Goal: Transaction & Acquisition: Purchase product/service

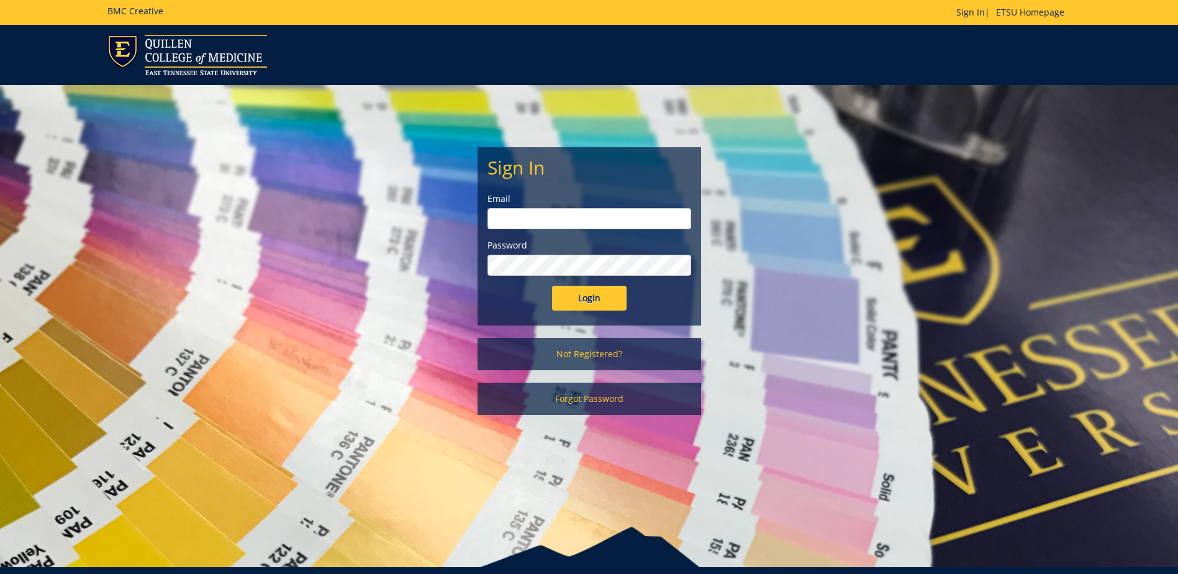
type input "[EMAIL_ADDRESS][DOMAIN_NAME]"
click at [588, 299] on input "Login" at bounding box center [589, 298] width 75 height 25
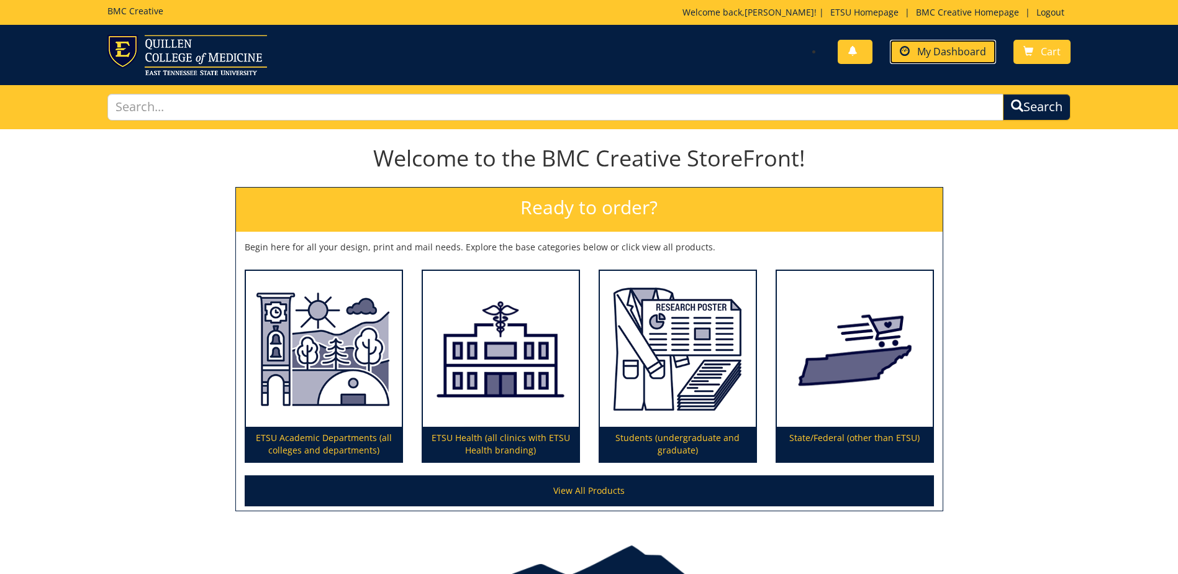
click at [965, 59] on link "My Dashboard" at bounding box center [943, 52] width 106 height 24
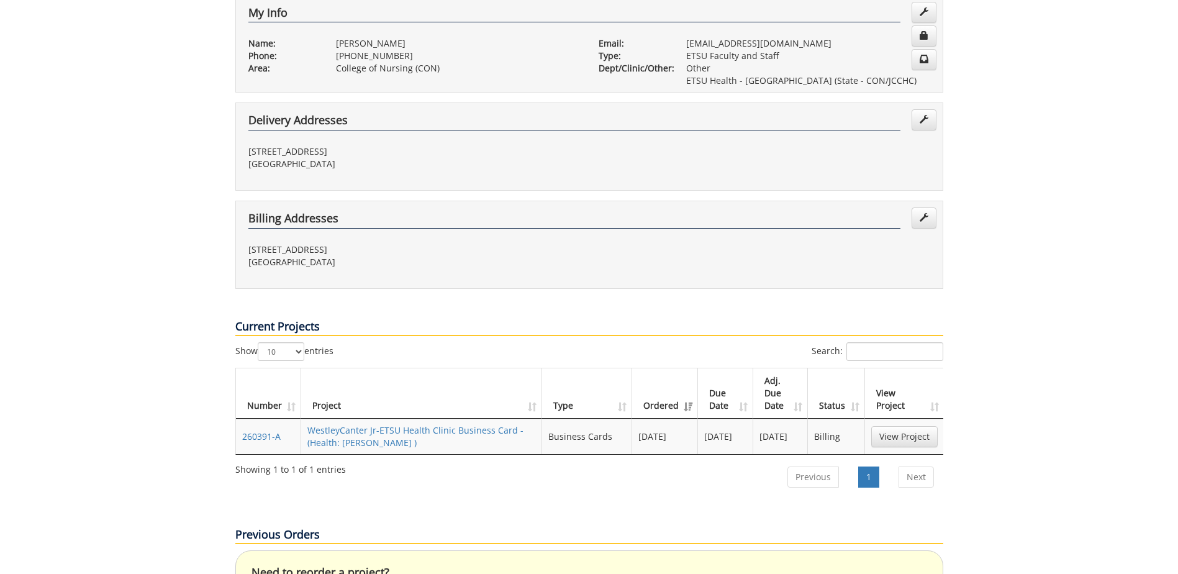
scroll to position [310, 0]
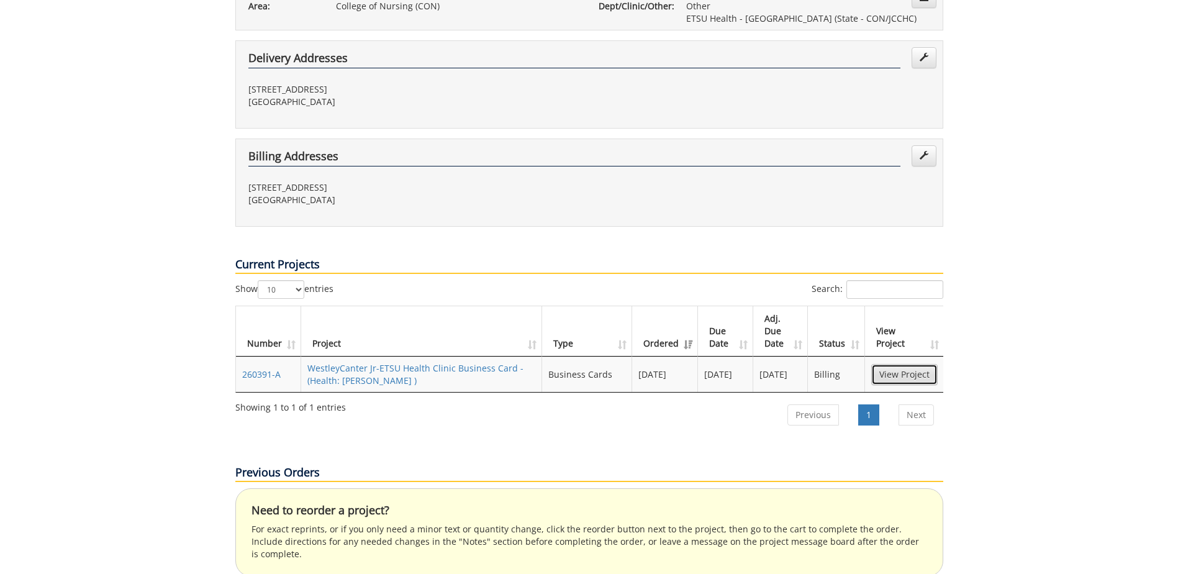
click at [923, 364] on link "View Project" at bounding box center [904, 374] width 66 height 21
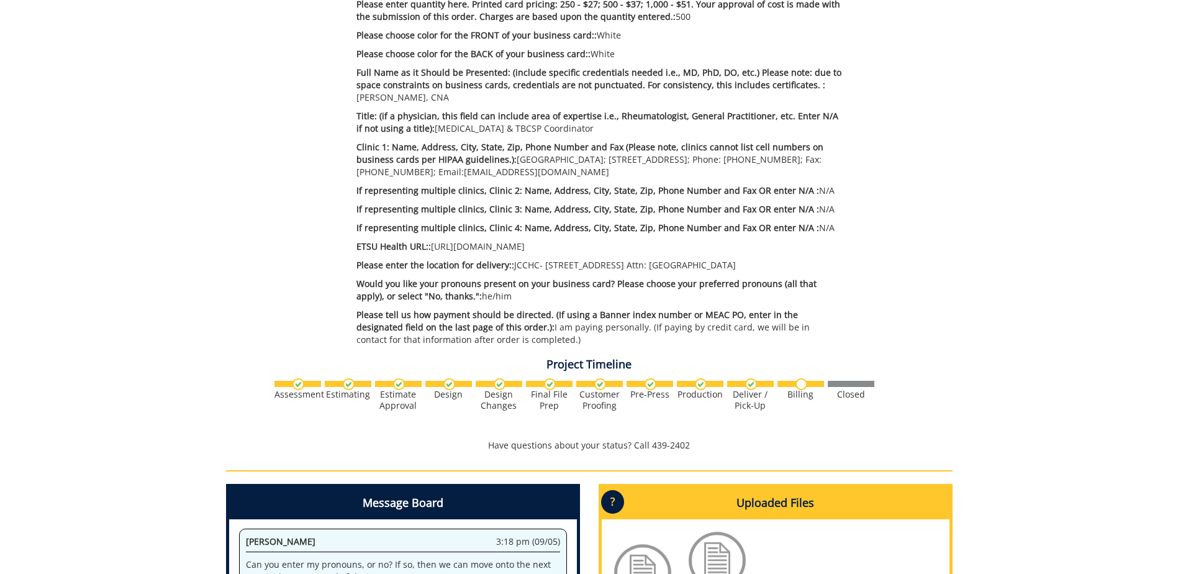
scroll to position [559, 0]
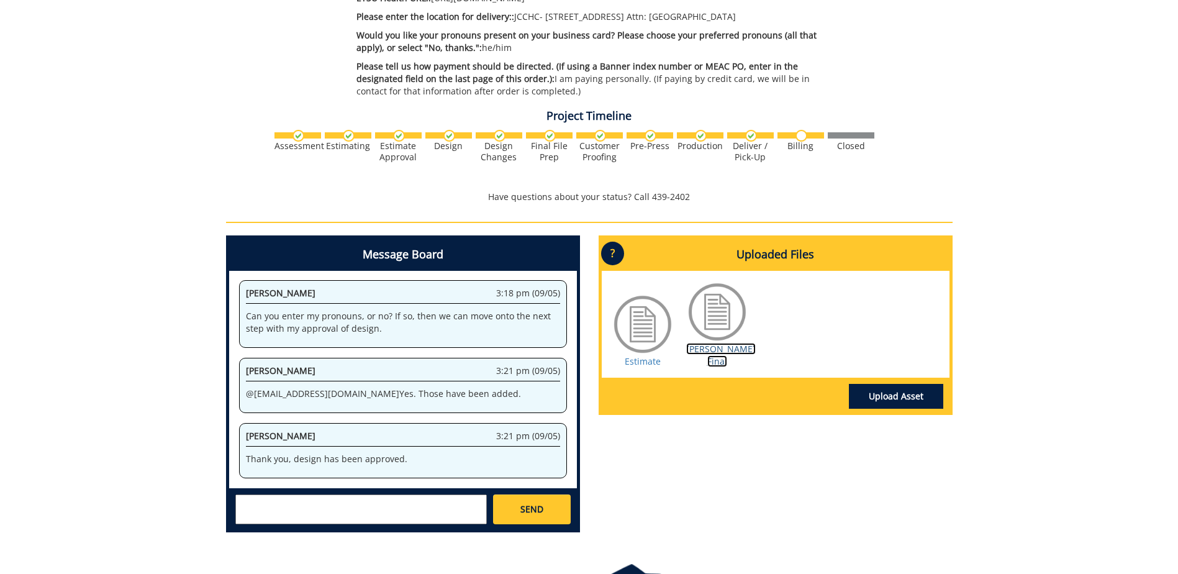
click at [715, 350] on link "Canter BC Final" at bounding box center [721, 355] width 70 height 24
click at [646, 355] on link "Estimate" at bounding box center [643, 361] width 36 height 12
click at [430, 513] on textarea at bounding box center [360, 509] width 251 height 30
type textarea "I have received the cards, they look great! Thank you. Do you have the final bi…"
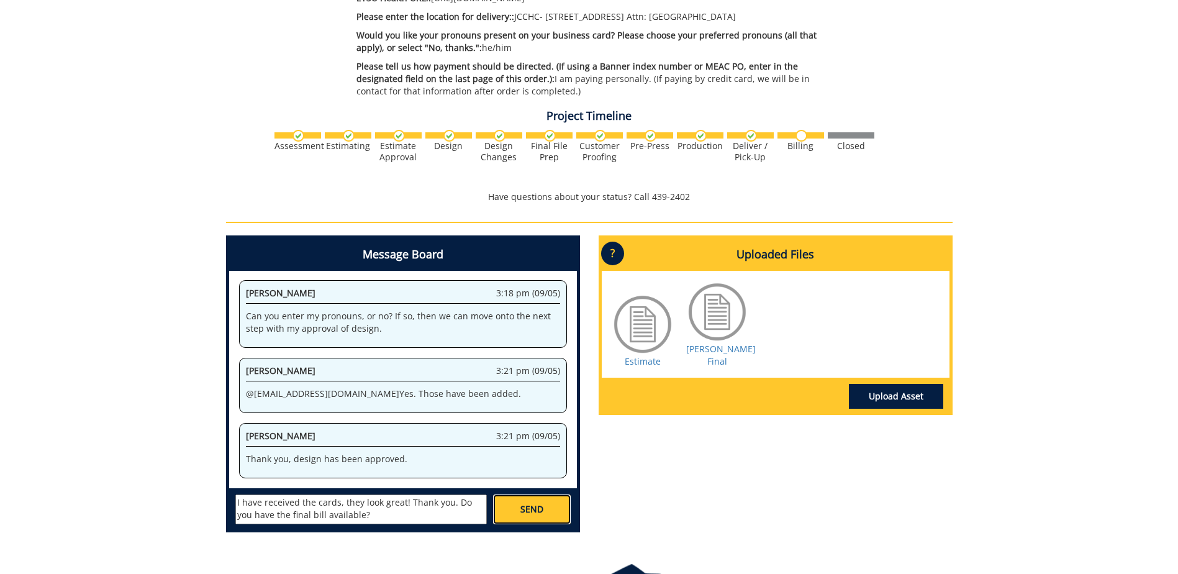
click at [528, 505] on span "SEND" at bounding box center [531, 509] width 23 height 12
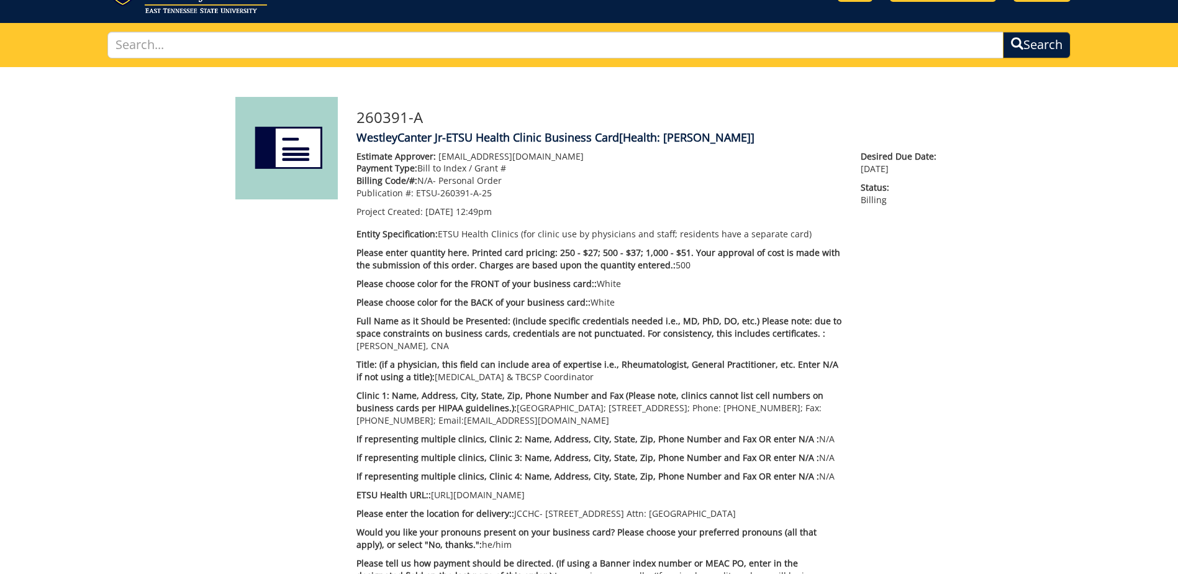
scroll to position [0, 0]
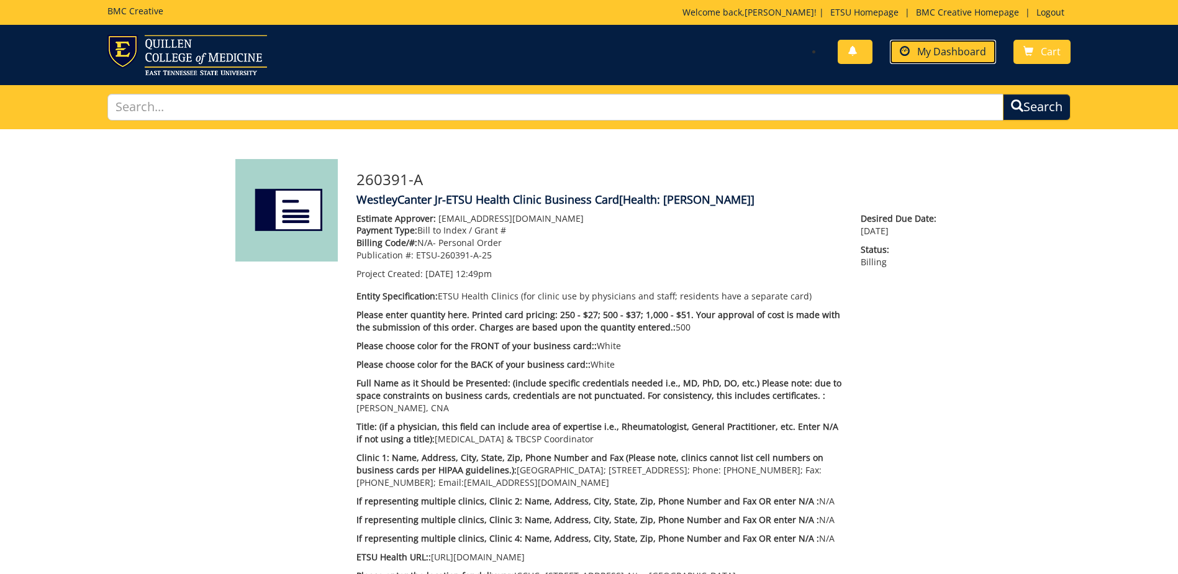
click at [925, 49] on span "My Dashboard" at bounding box center [951, 52] width 69 height 14
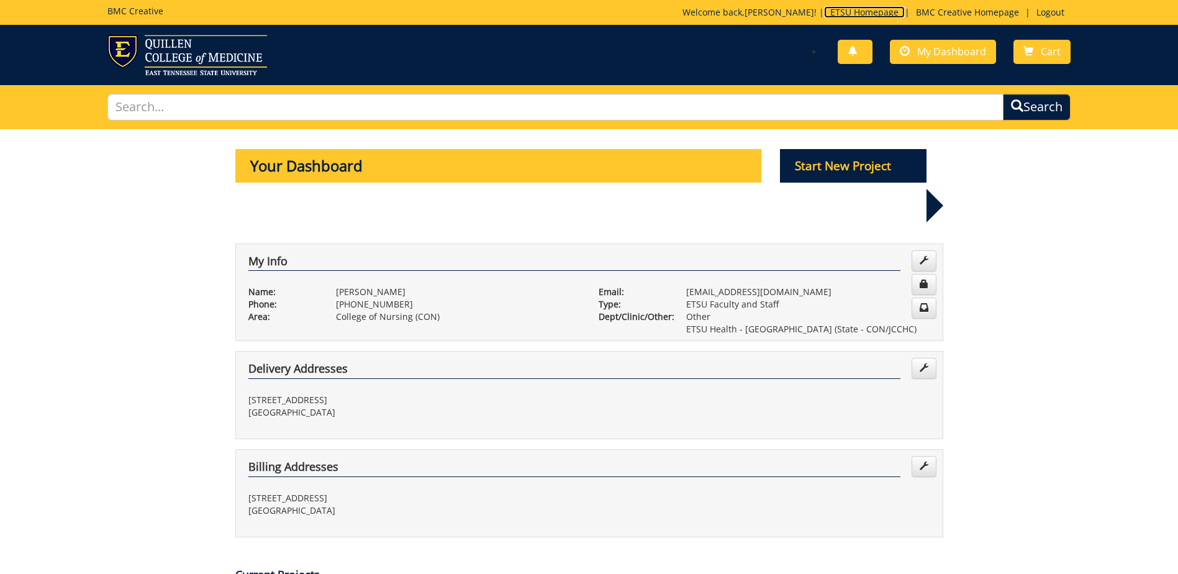
click at [830, 14] on link "ETSU Homepage" at bounding box center [864, 12] width 81 height 12
click at [938, 13] on link "BMC Creative Homepage" at bounding box center [967, 12] width 115 height 12
click at [179, 52] on img at bounding box center [187, 55] width 160 height 40
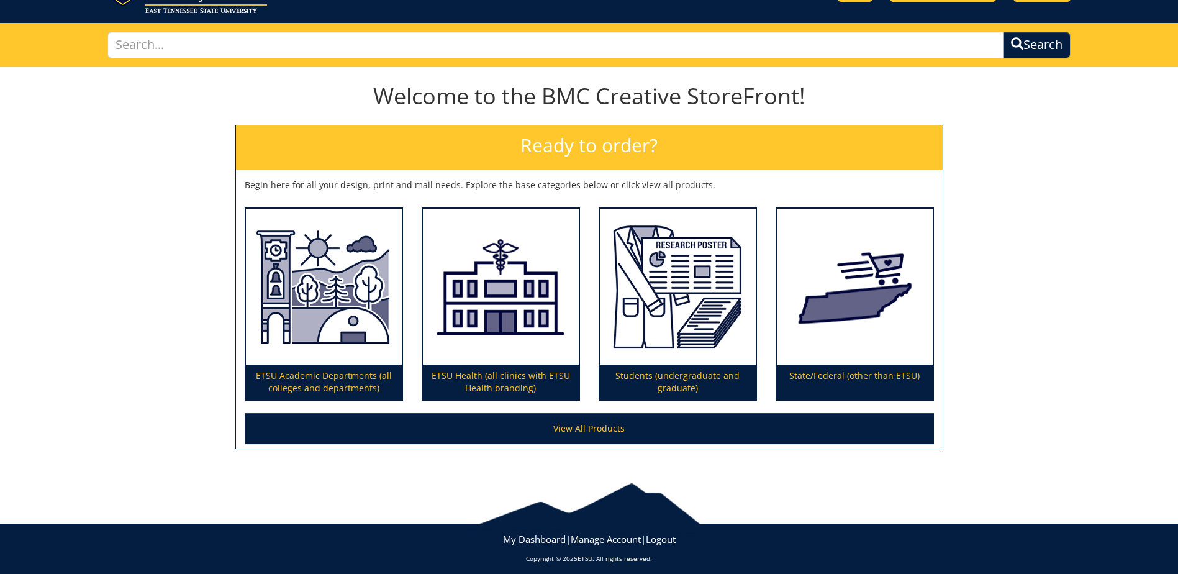
scroll to position [70, 0]
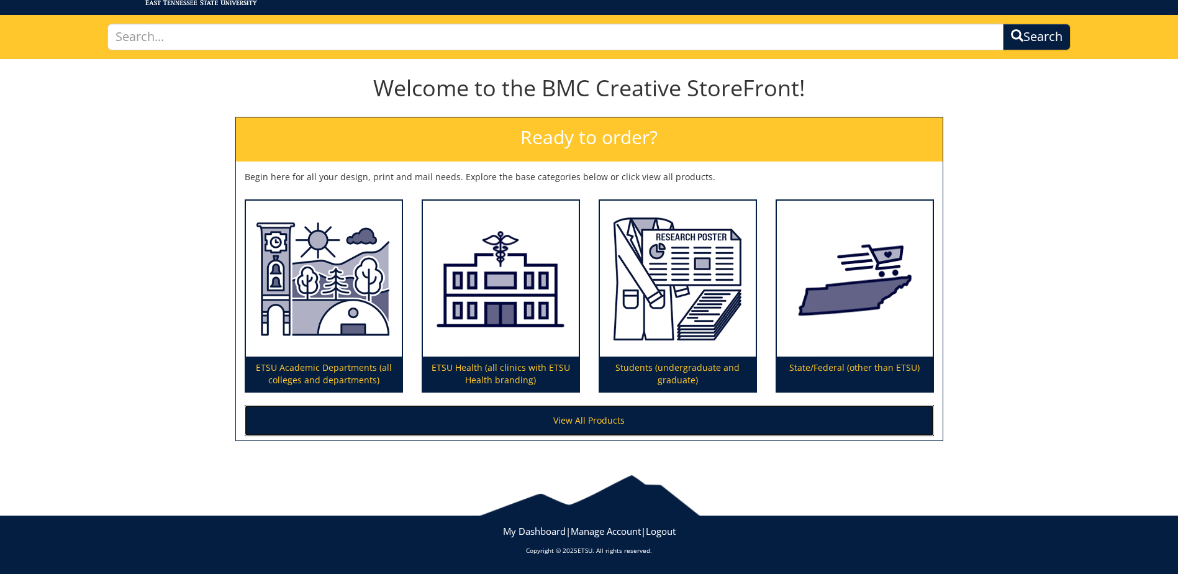
click at [631, 415] on link "View All Products" at bounding box center [589, 420] width 689 height 31
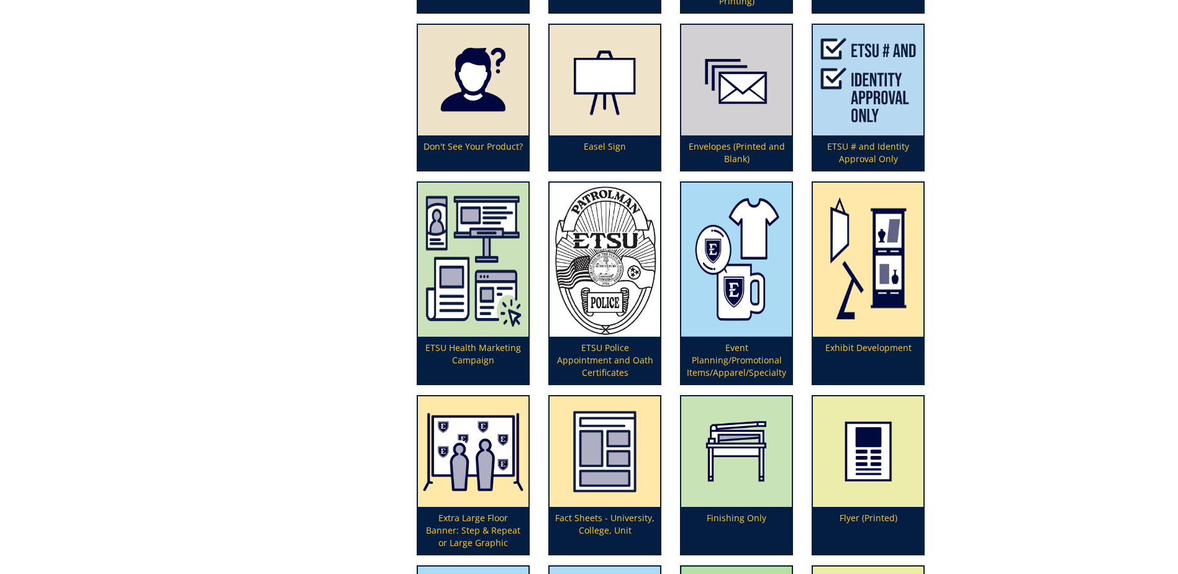
scroll to position [1304, 0]
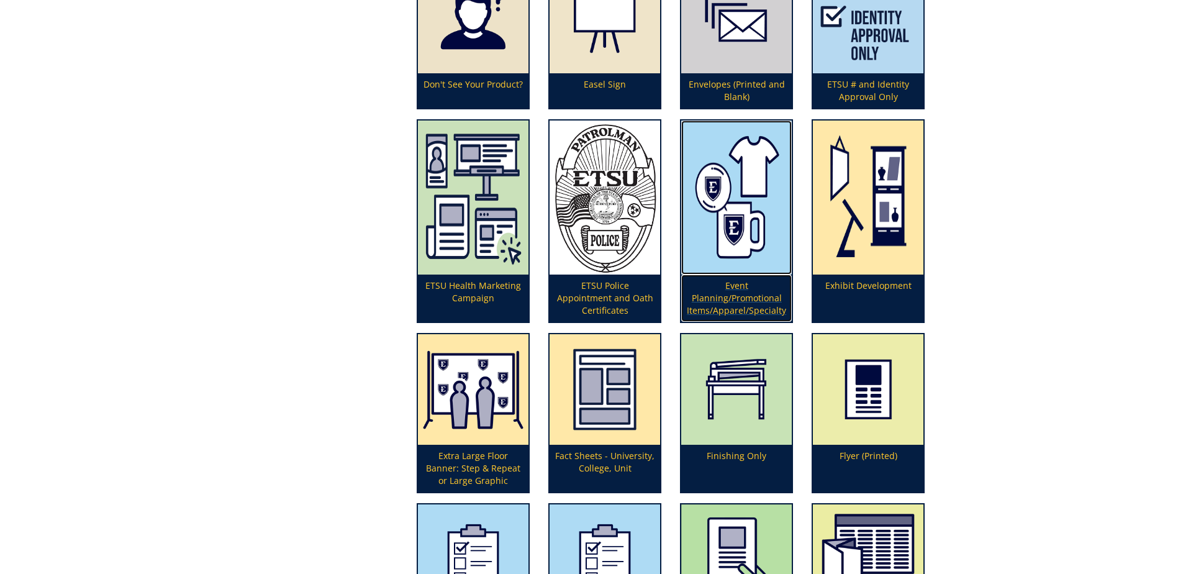
click at [741, 309] on p "Event Planning/Promotional Items/Apparel/Specialty" at bounding box center [736, 297] width 111 height 47
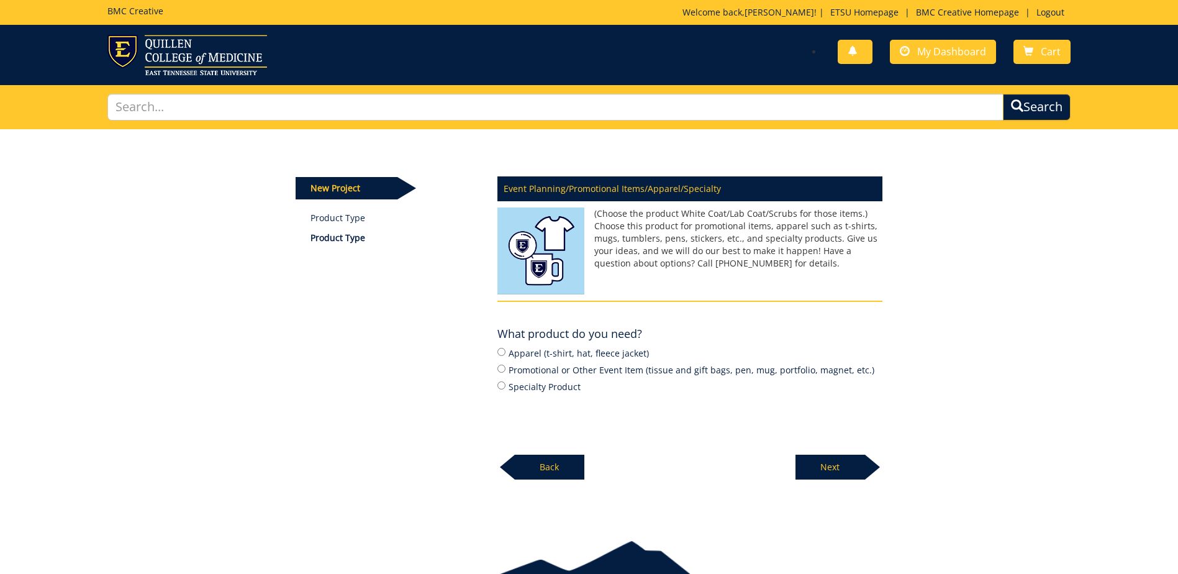
click at [600, 355] on label "Apparel (t-shirt, hat, fleece jacket)" at bounding box center [689, 353] width 385 height 14
click at [505, 355] on input "Apparel (t-shirt, hat, fleece jacket)" at bounding box center [501, 352] width 8 height 8
radio input "true"
click at [837, 465] on p "Next" at bounding box center [830, 467] width 70 height 25
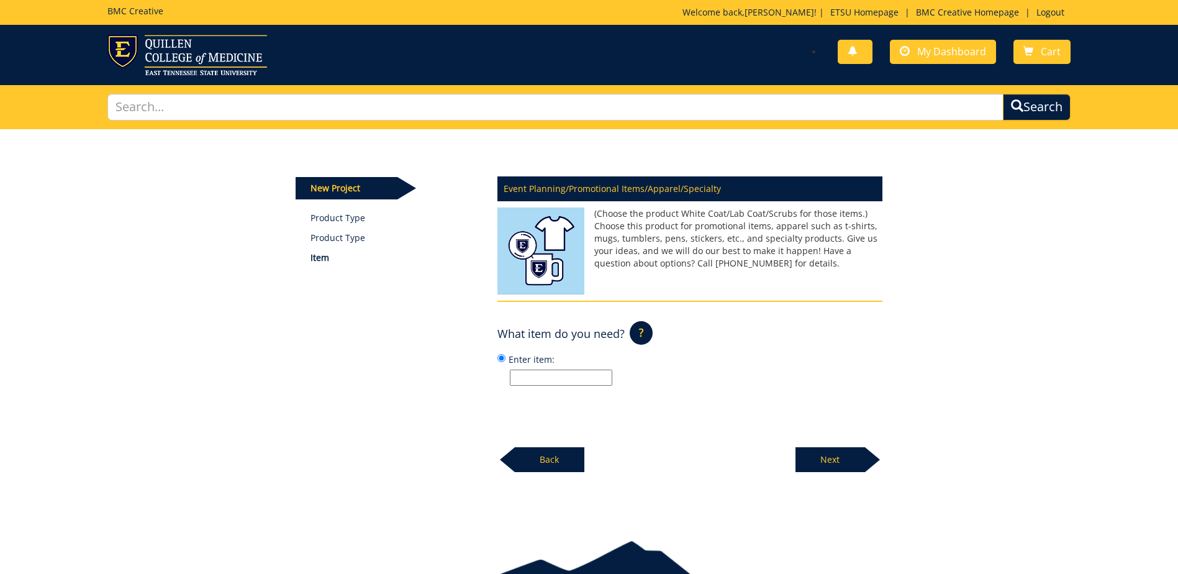
click at [645, 330] on p "?" at bounding box center [641, 333] width 23 height 24
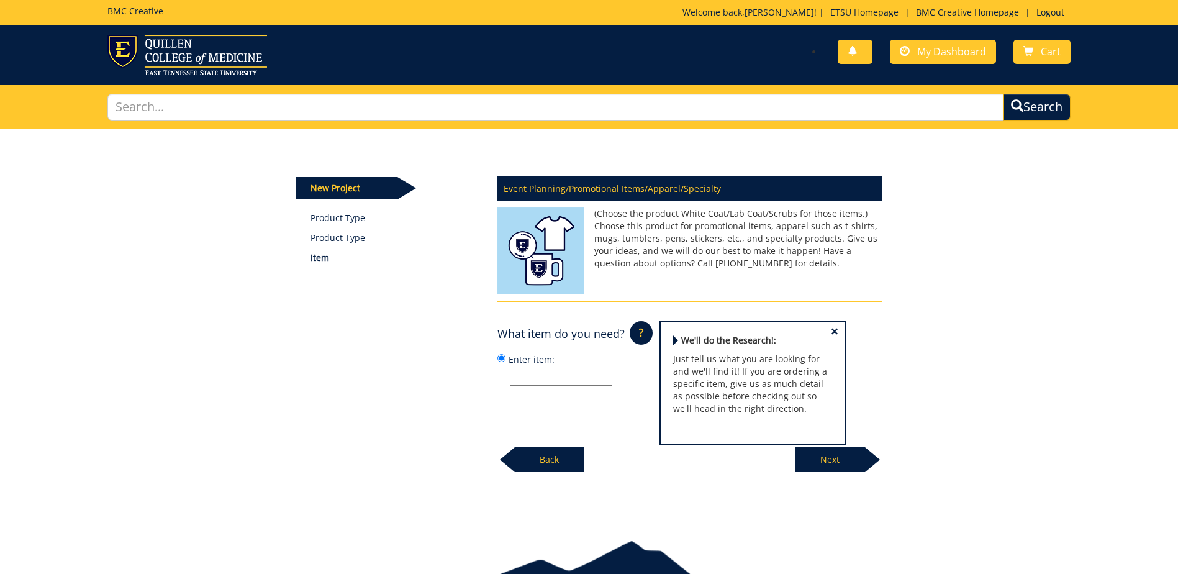
click at [529, 376] on input "Enter item:" at bounding box center [561, 377] width 102 height 16
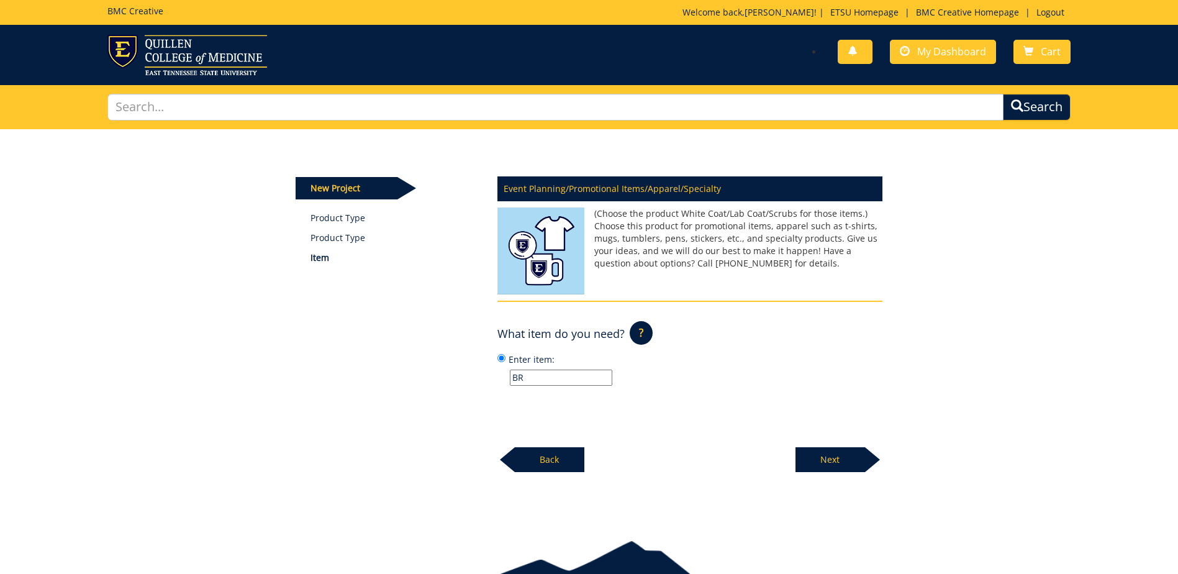
type input "B"
type input "T-Shirt"
click at [833, 457] on p "Next" at bounding box center [830, 459] width 70 height 25
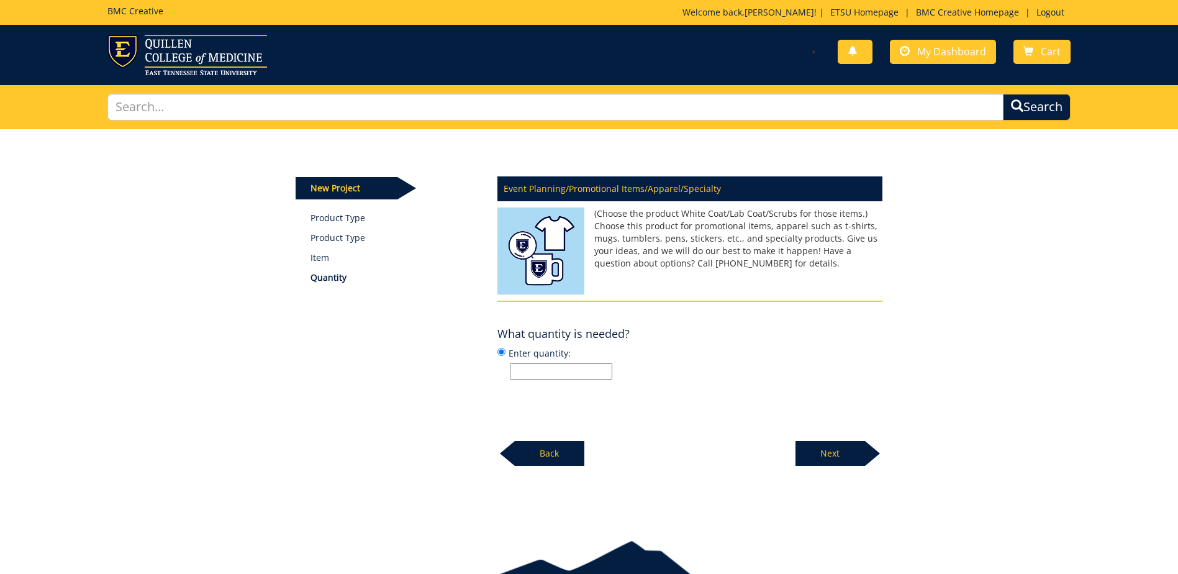
click at [559, 371] on input "Enter quantity:" at bounding box center [561, 371] width 102 height 16
type input "200"
click at [823, 452] on p "Next" at bounding box center [830, 453] width 70 height 25
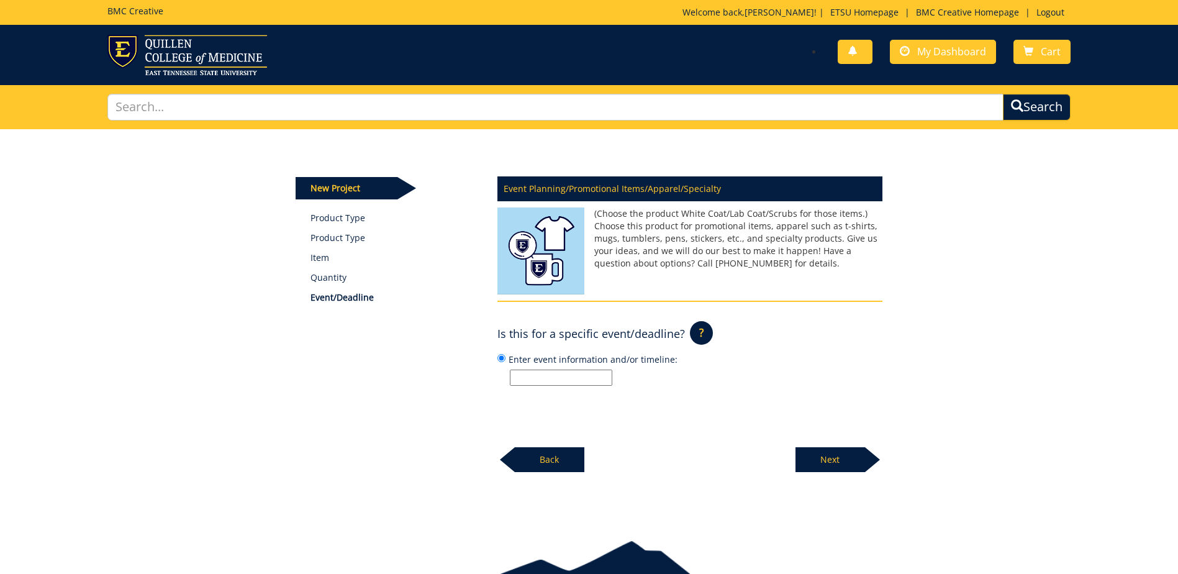
click at [597, 381] on input "Enter event information and/or timeline:" at bounding box center [561, 377] width 102 height 16
type input "Breast Cancer Awareness/ ETSU Health Community Health Clinics"
click at [834, 460] on p "Next" at bounding box center [830, 459] width 70 height 25
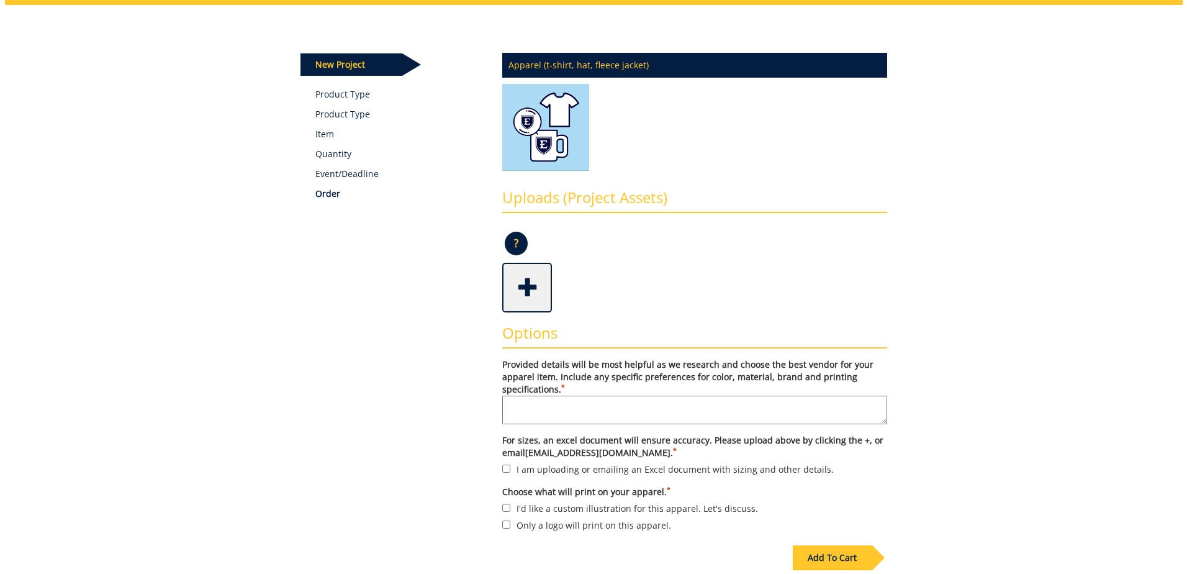
scroll to position [186, 0]
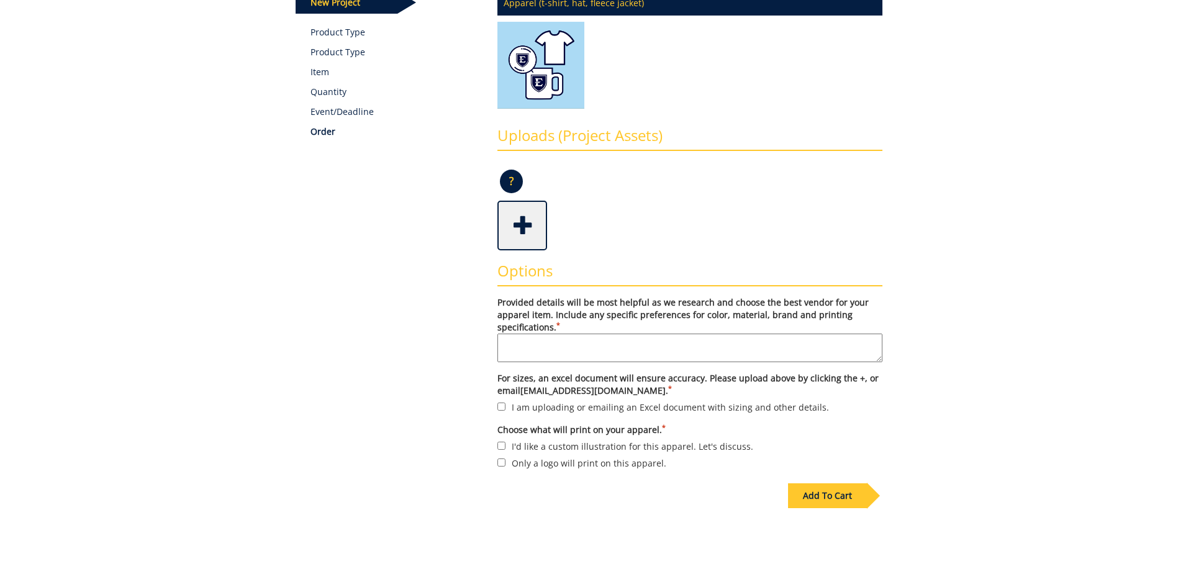
click at [508, 224] on span at bounding box center [524, 223] width 50 height 43
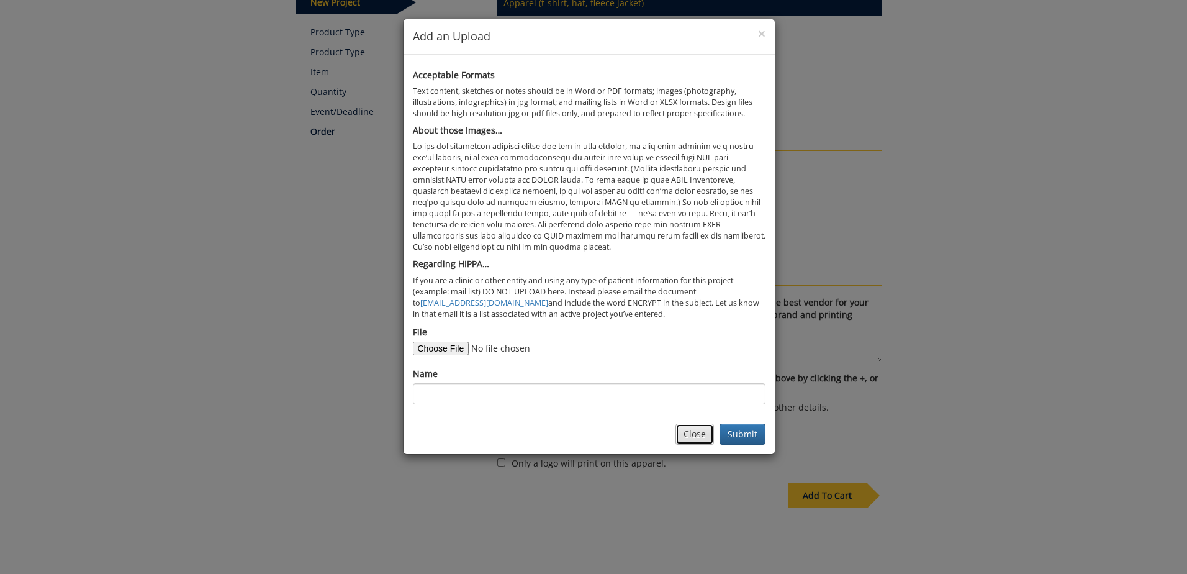
click at [697, 431] on button "Close" at bounding box center [695, 433] width 38 height 21
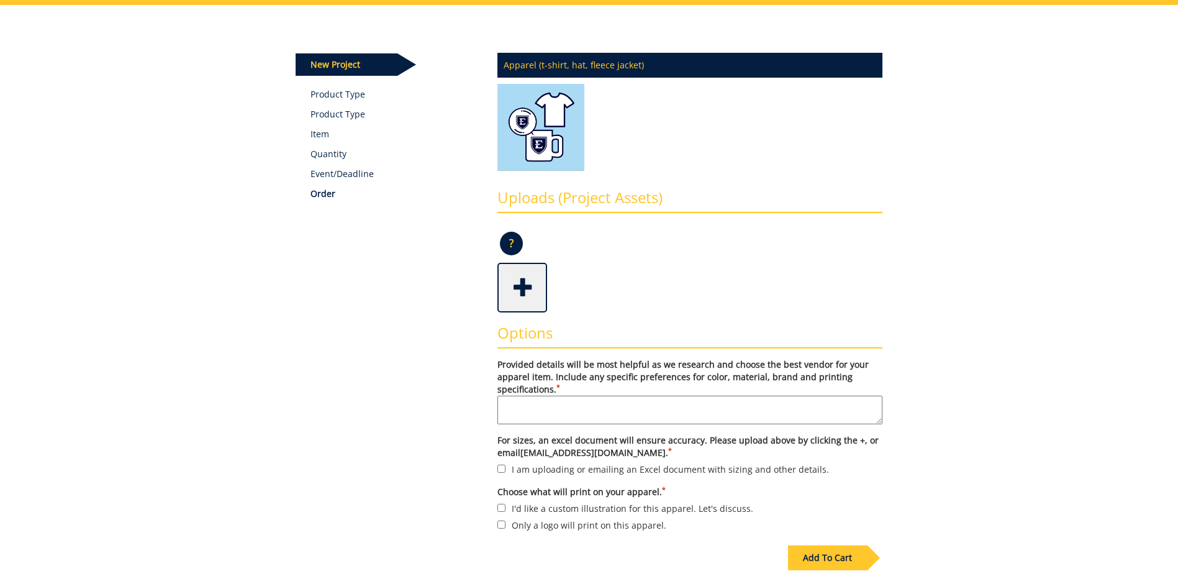
scroll to position [0, 0]
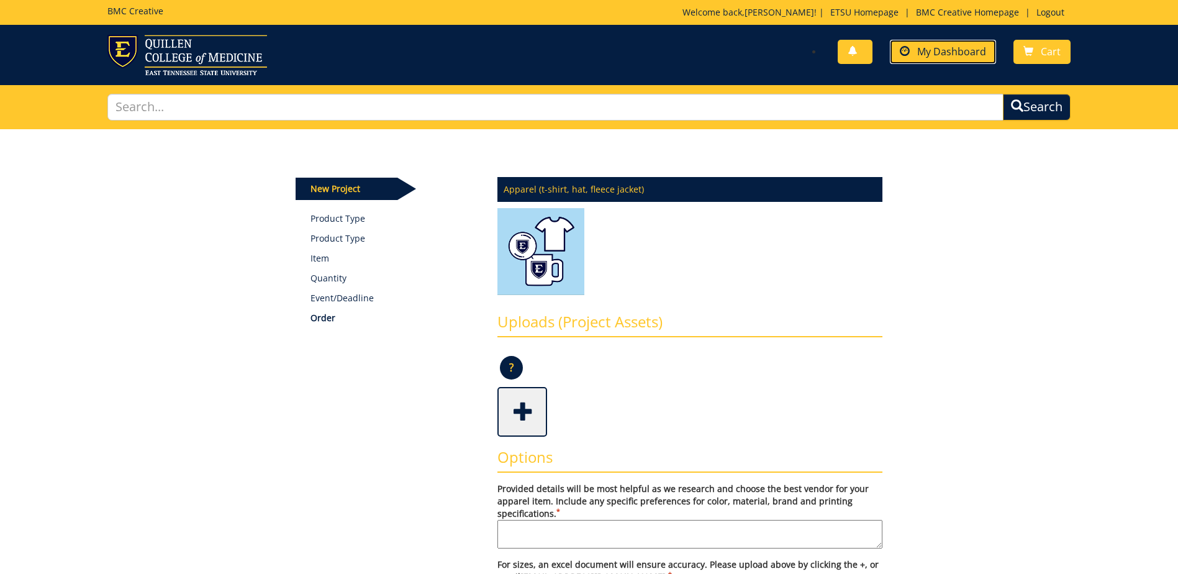
click at [959, 59] on link "My Dashboard" at bounding box center [943, 52] width 106 height 24
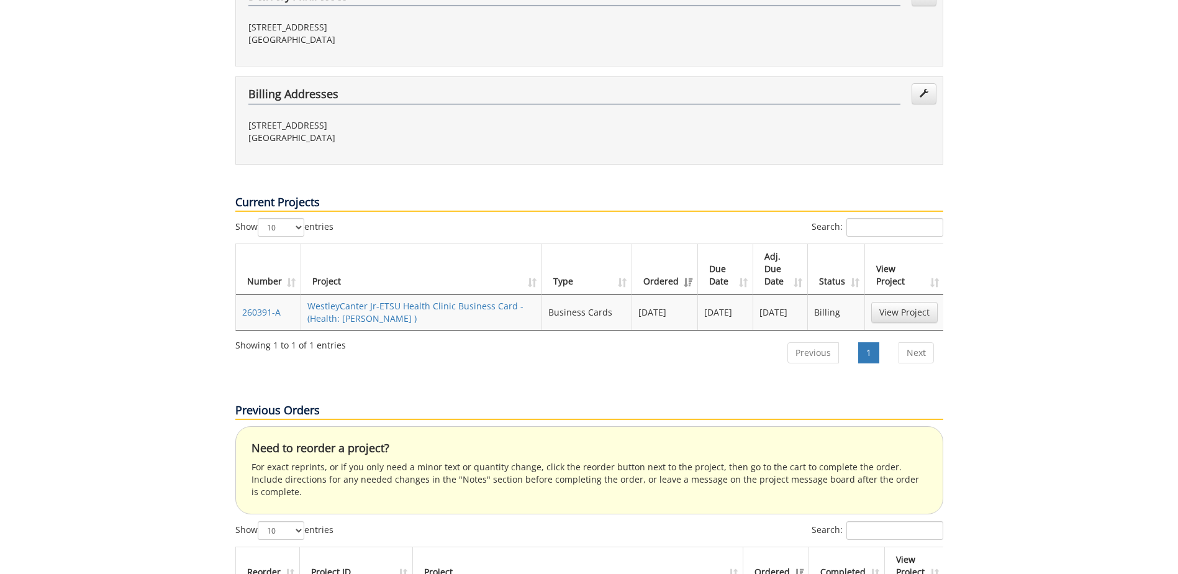
scroll to position [435, 0]
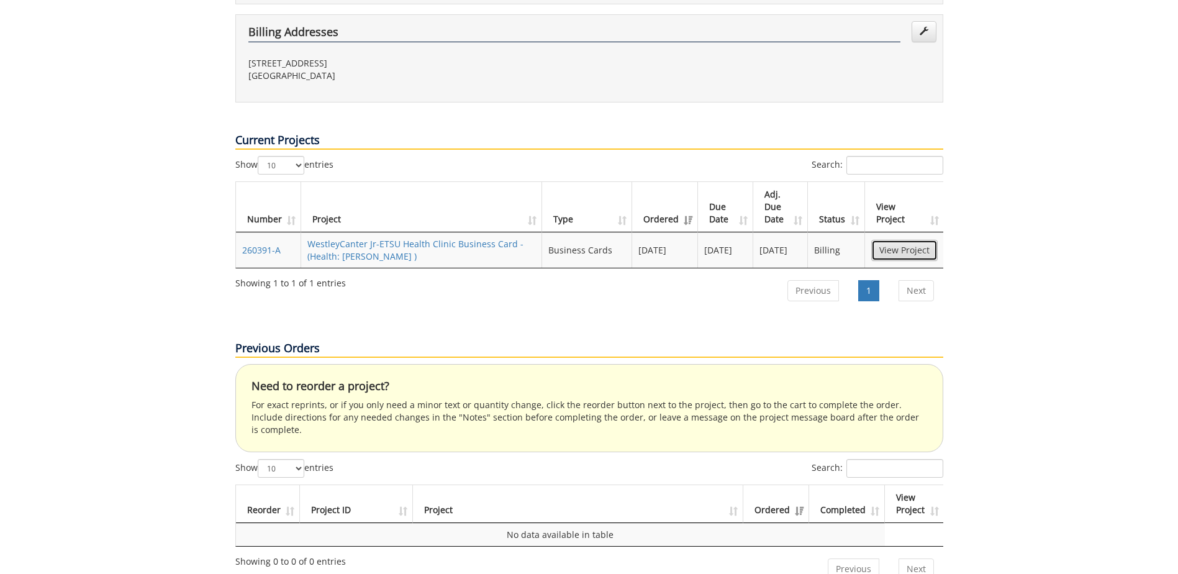
click at [905, 240] on link "View Project" at bounding box center [904, 250] width 66 height 21
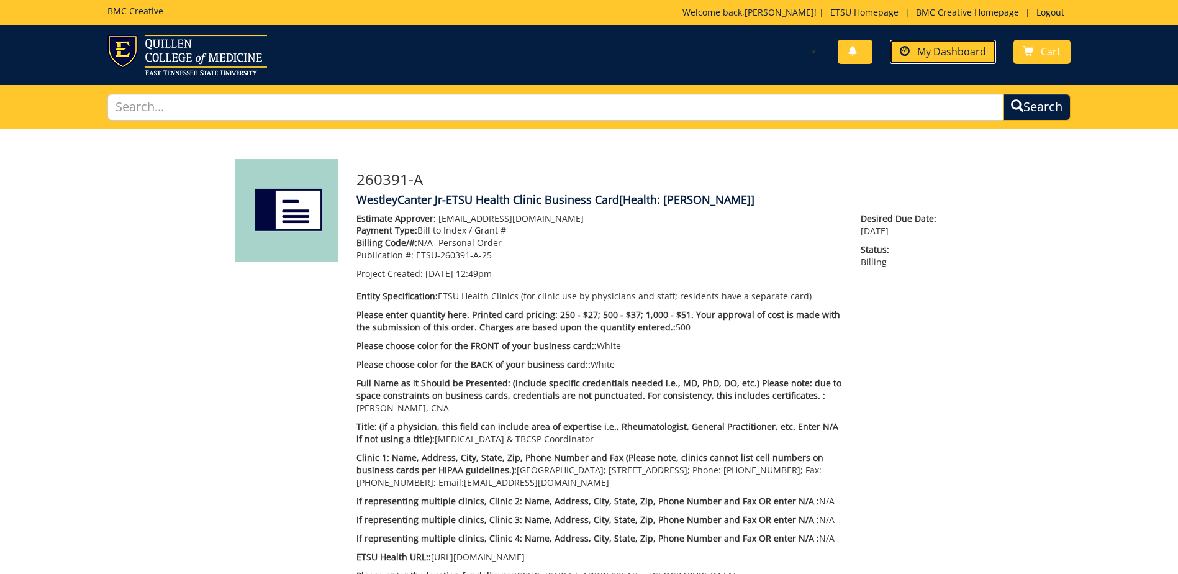
click at [975, 49] on span "My Dashboard" at bounding box center [951, 52] width 69 height 14
